Goal: Task Accomplishment & Management: Manage account settings

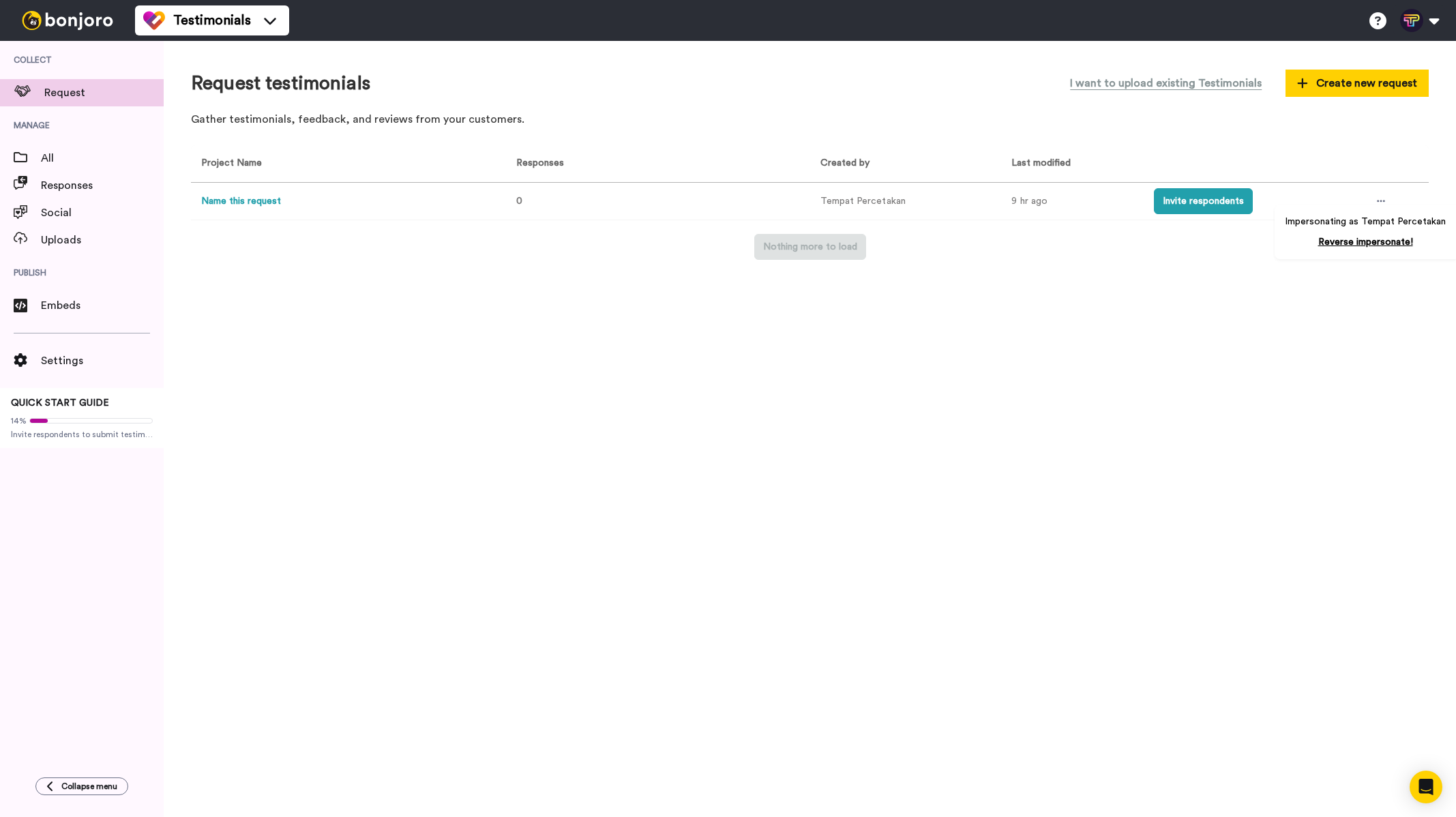
click at [236, 204] on button "Name this request" at bounding box center [241, 202] width 80 height 15
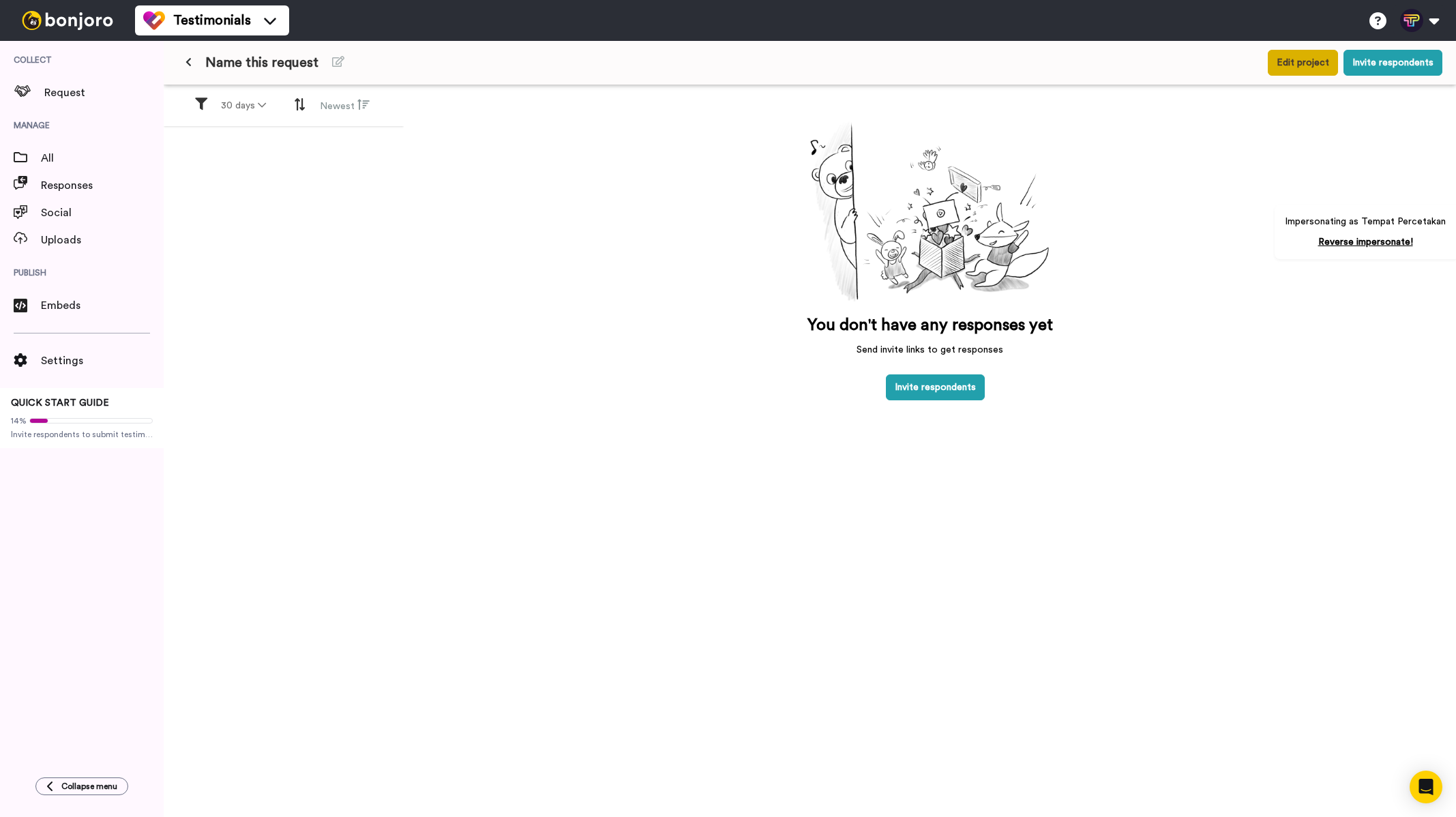
click at [1315, 59] on button "Edit project" at bounding box center [1303, 62] width 70 height 26
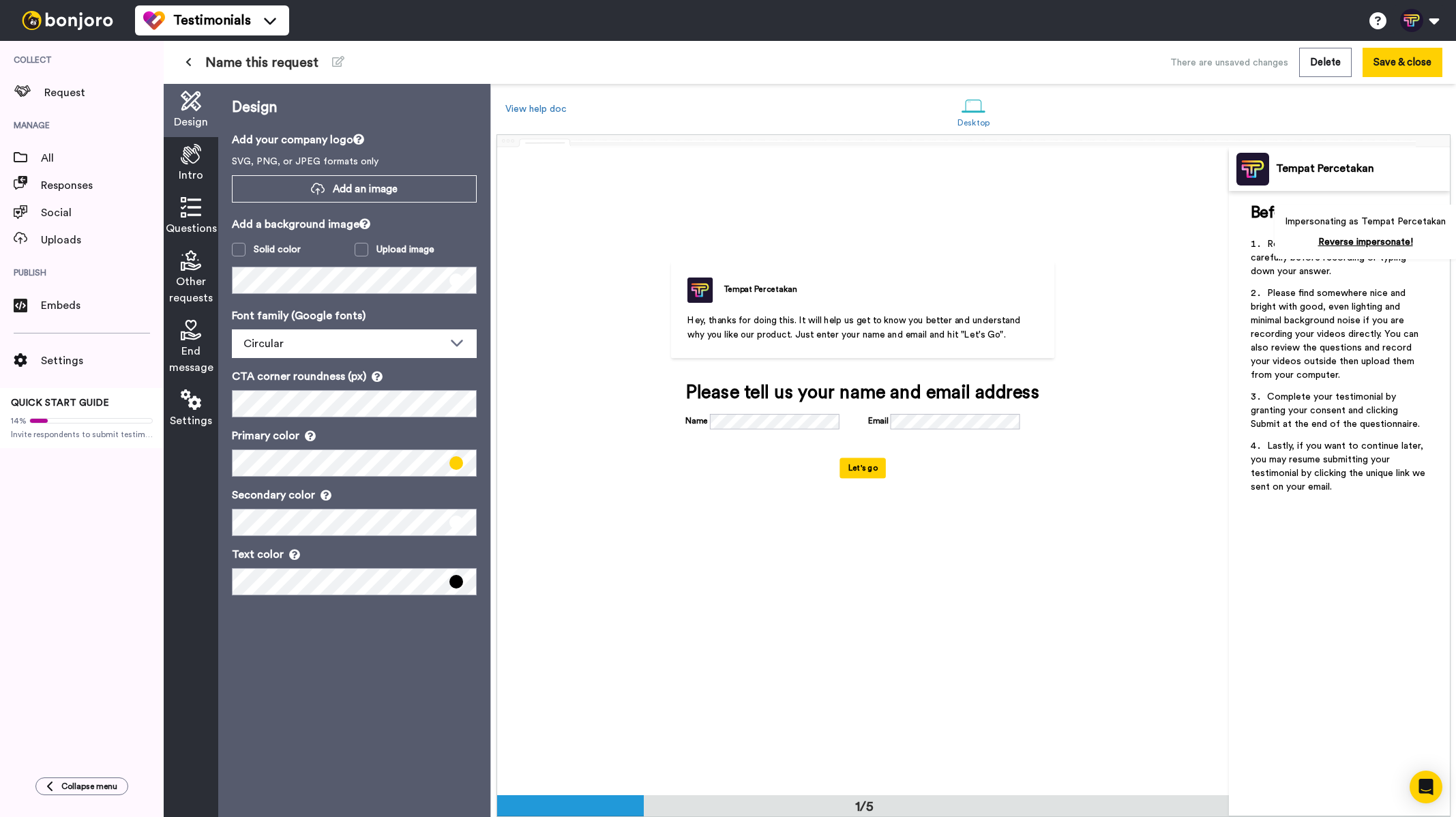
click at [197, 163] on icon at bounding box center [191, 154] width 21 height 21
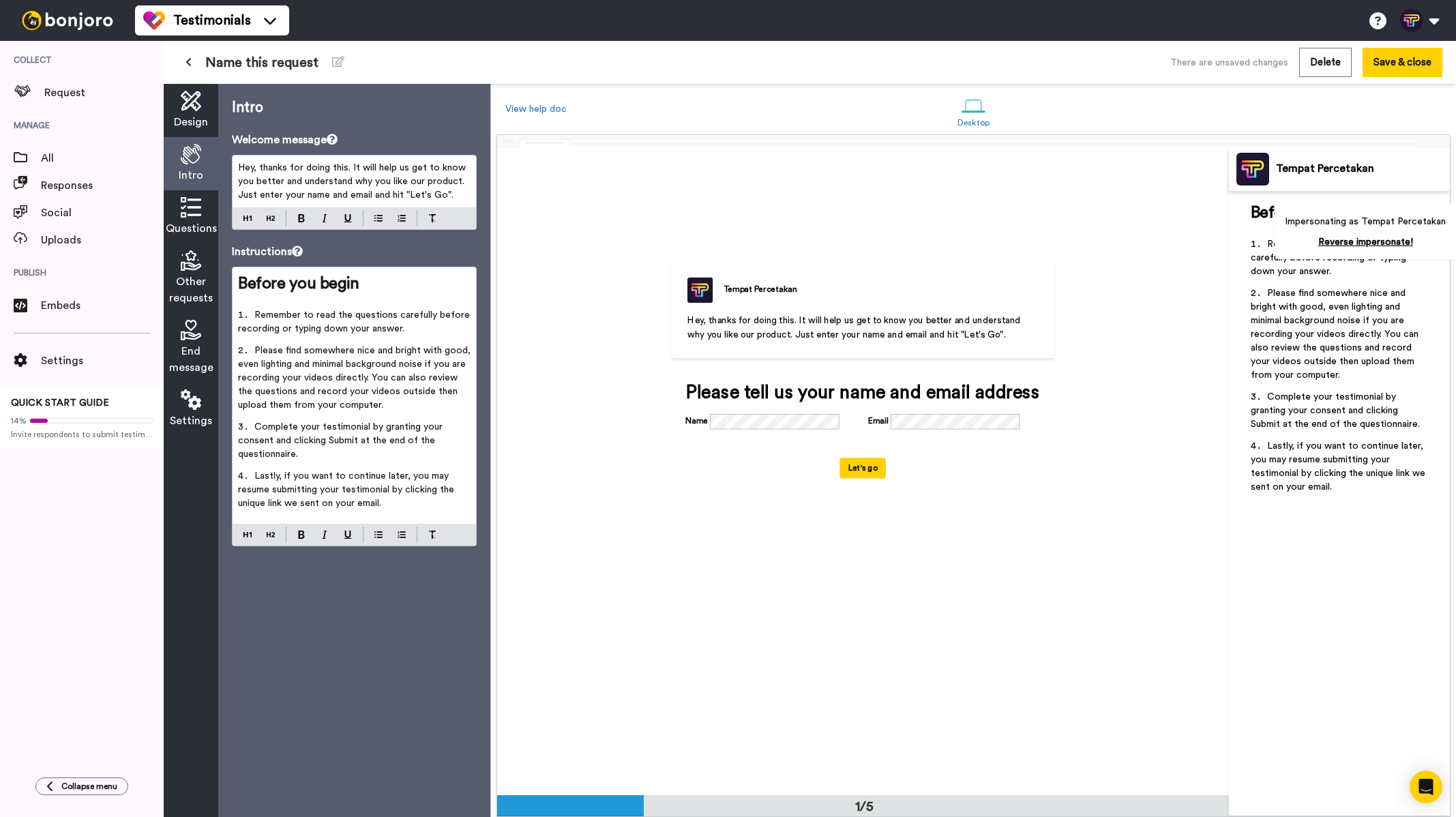
click at [193, 110] on icon at bounding box center [191, 101] width 21 height 21
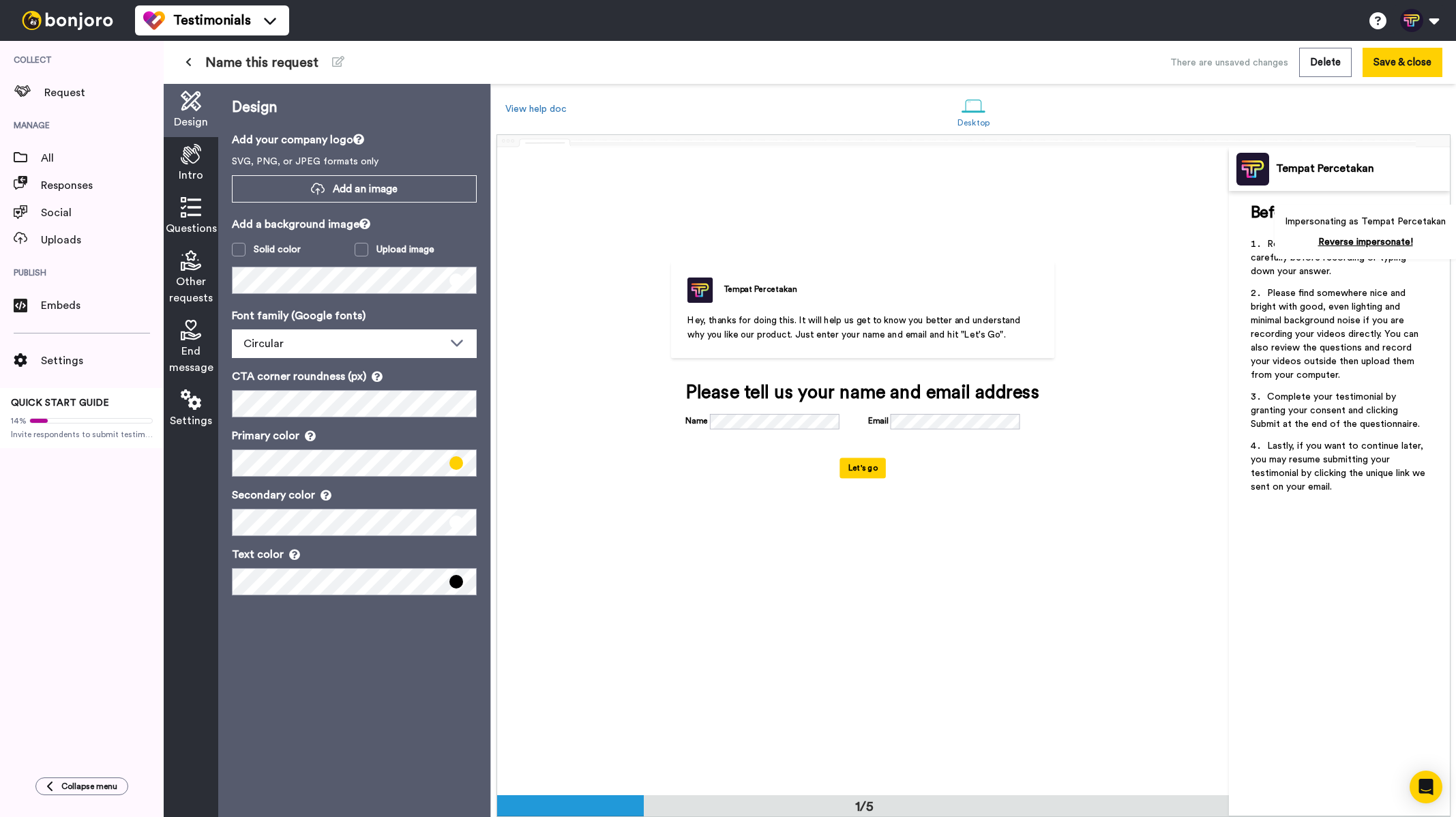
click at [185, 159] on icon at bounding box center [191, 154] width 21 height 21
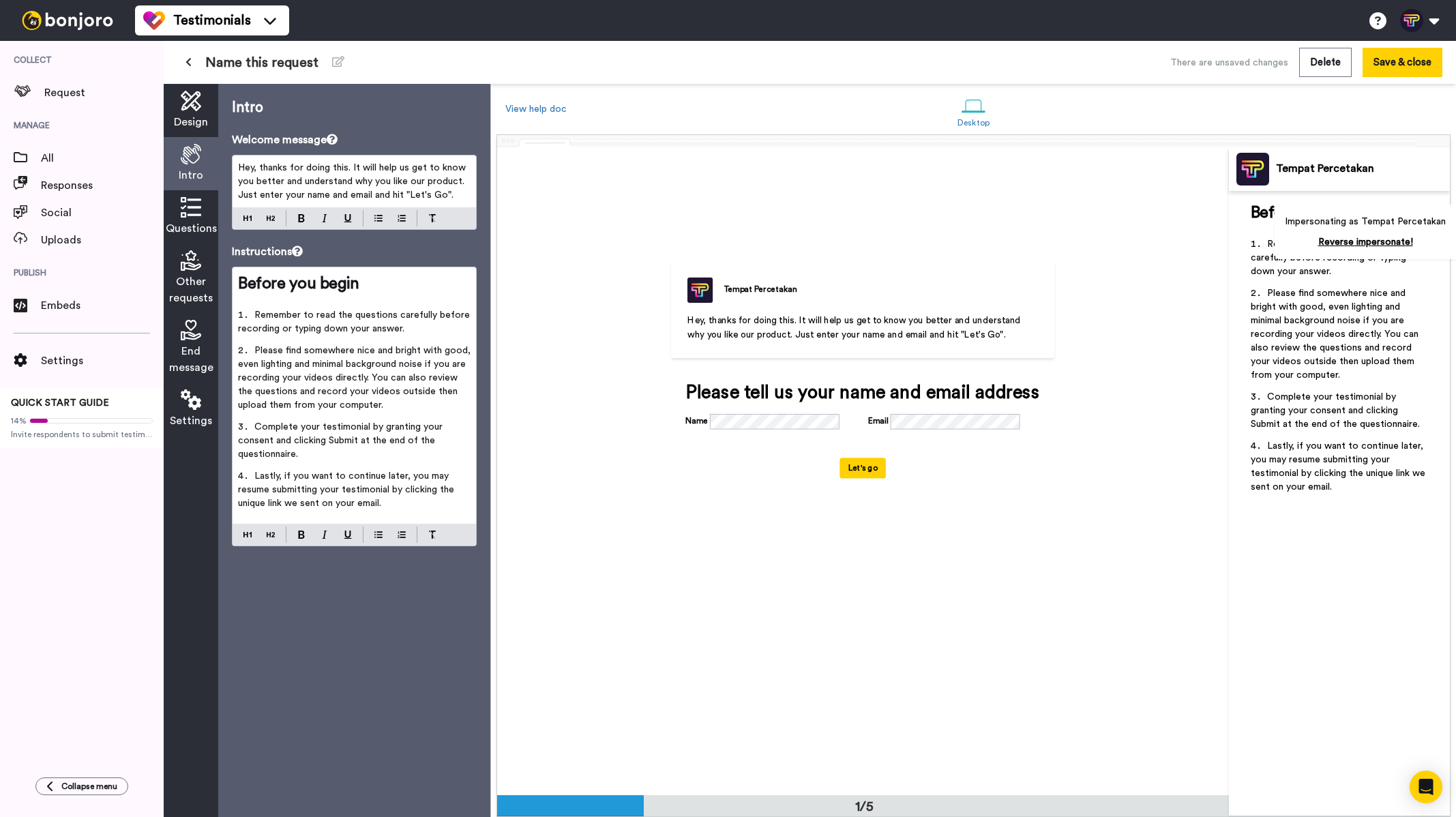
click at [200, 218] on div "Questions" at bounding box center [191, 217] width 54 height 53
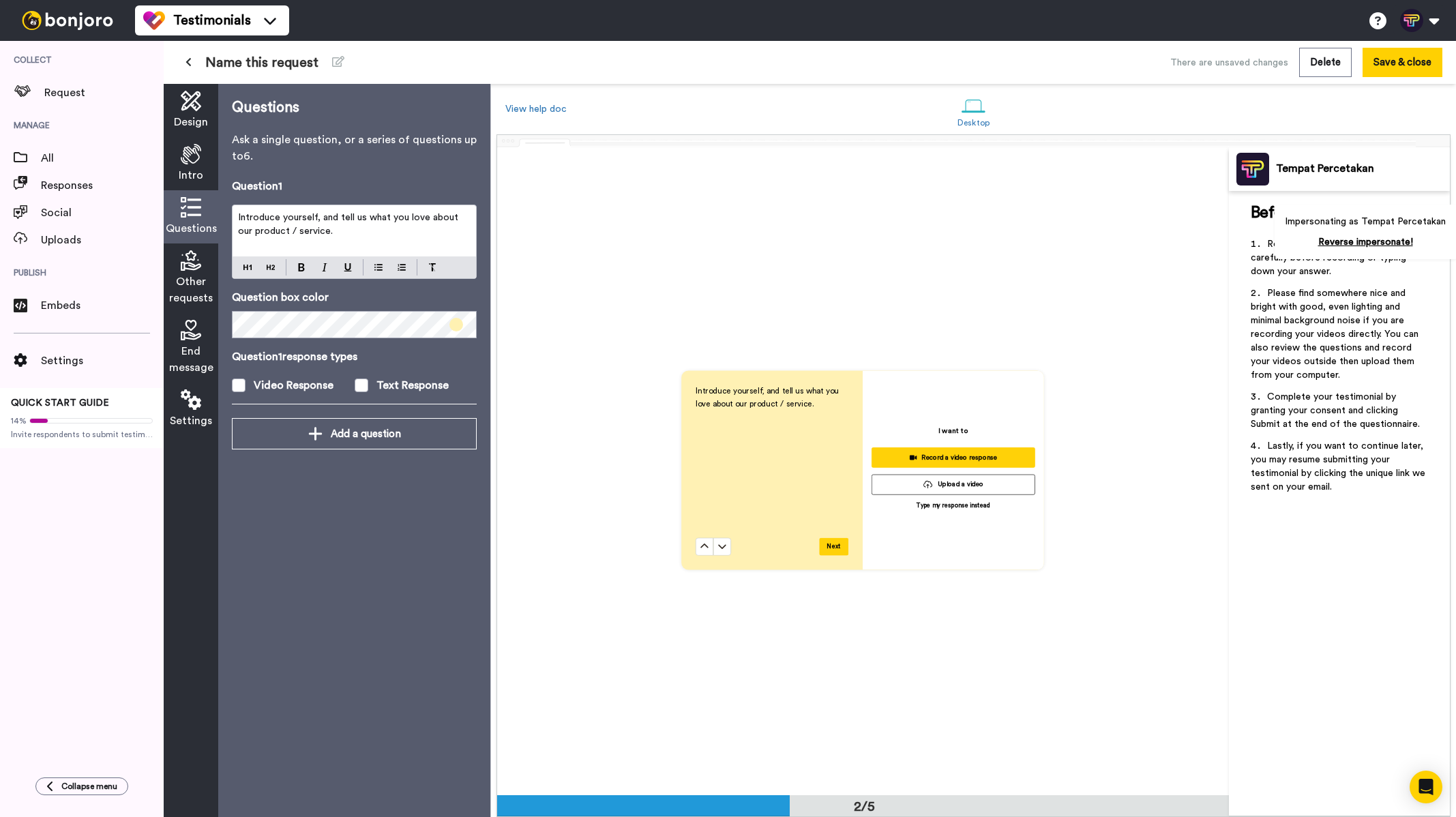
click at [196, 277] on span "Other requests" at bounding box center [190, 289] width 43 height 33
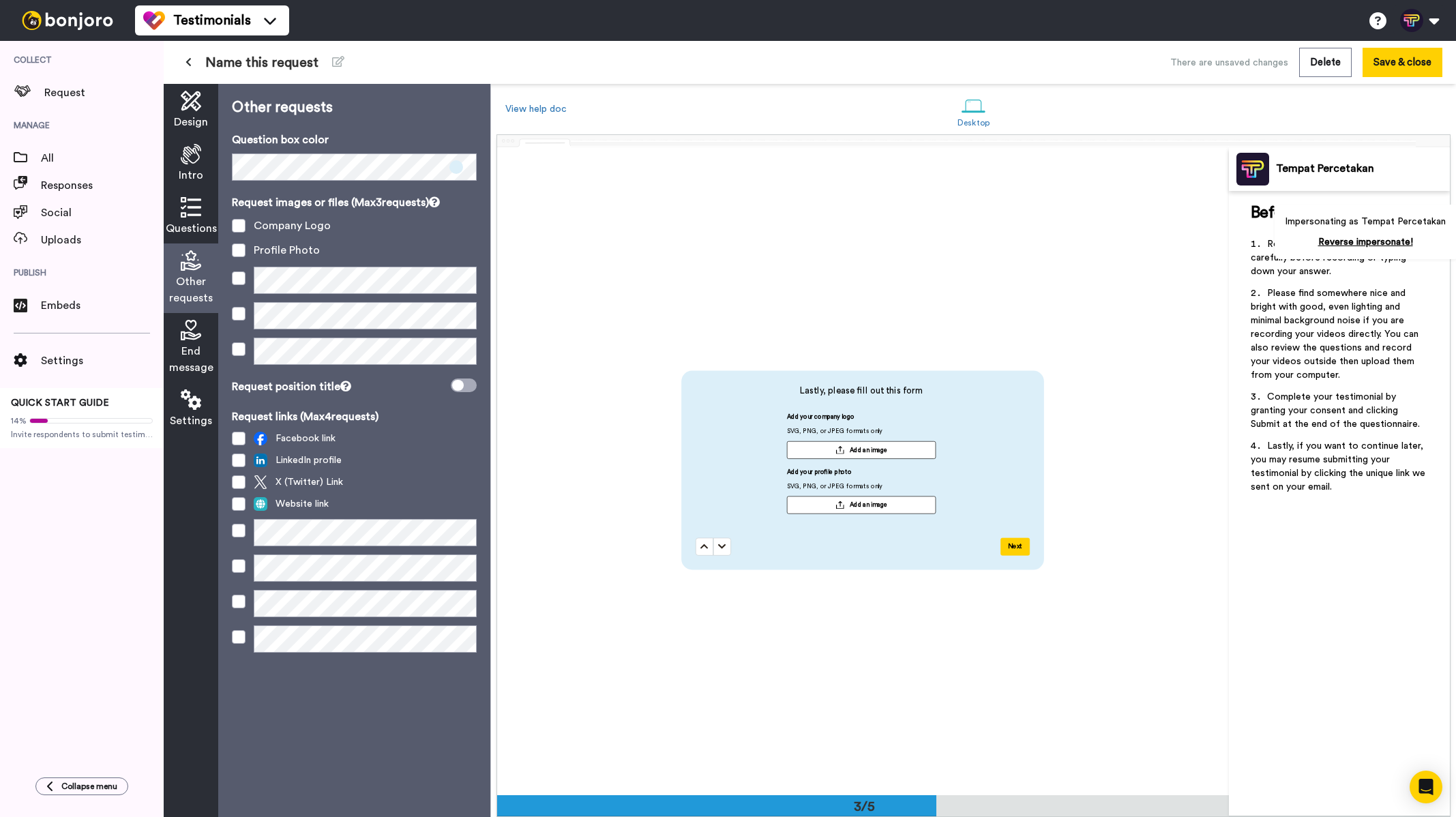
click at [200, 340] on div "End message" at bounding box center [191, 347] width 54 height 70
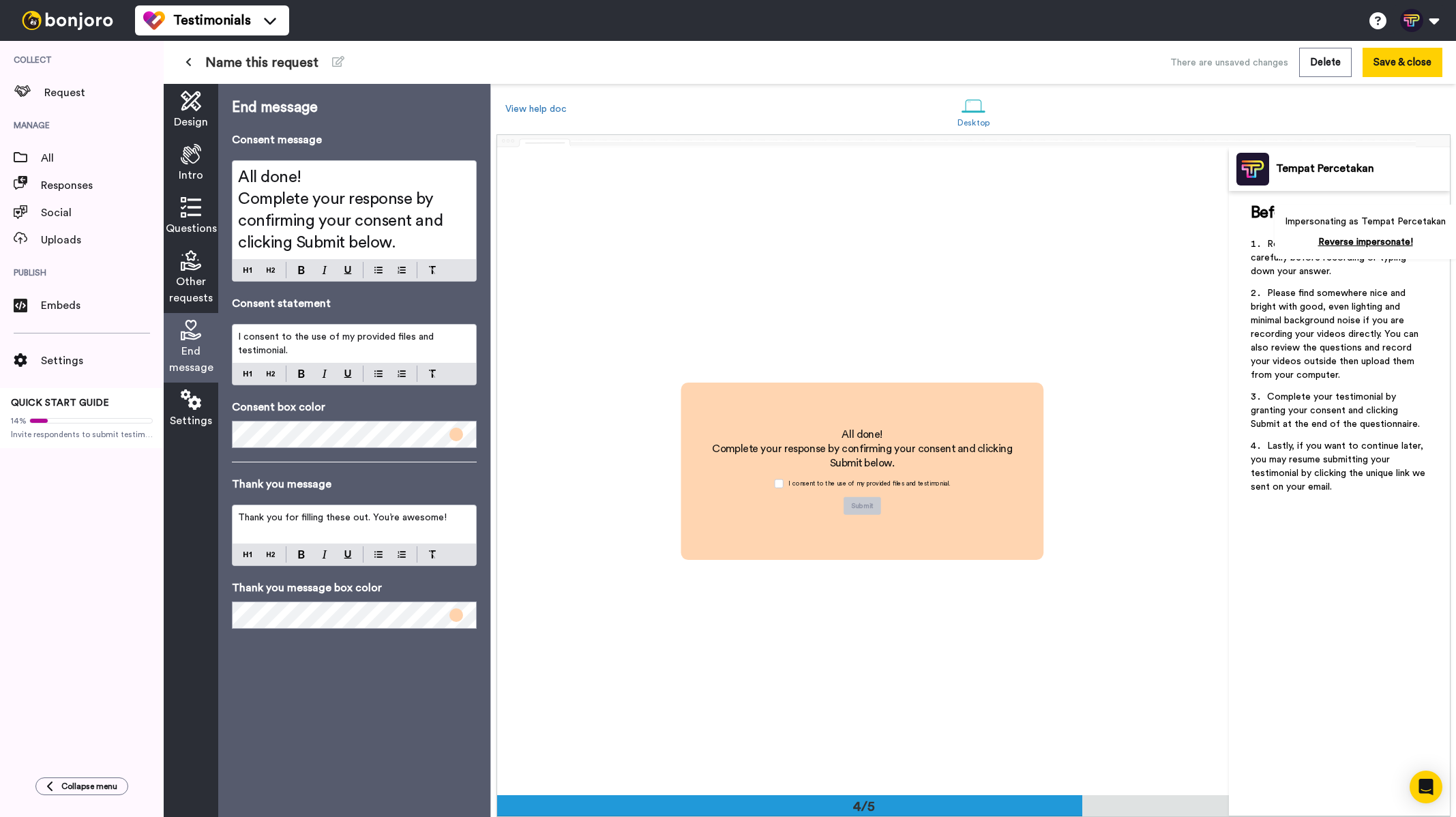
scroll to position [1944, 0]
drag, startPoint x: 1376, startPoint y: 241, endPoint x: 796, endPoint y: 68, distance: 605.3
click at [1376, 241] on link "Reverse impersonate!" at bounding box center [1365, 242] width 95 height 10
